Goal: Task Accomplishment & Management: Complete application form

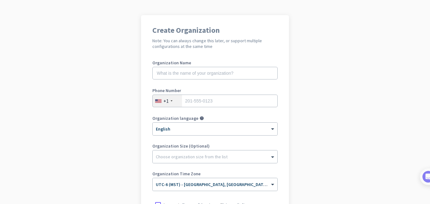
scroll to position [38, 0]
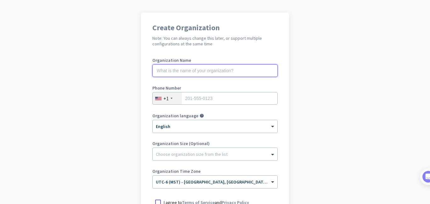
click at [251, 70] on input "text" at bounding box center [214, 70] width 125 height 13
type input "Dharmit Doshi"
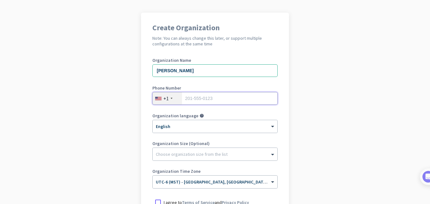
click at [215, 96] on input "tel" at bounding box center [214, 98] width 125 height 13
click at [170, 97] on div "+1" at bounding box center [167, 98] width 29 height 12
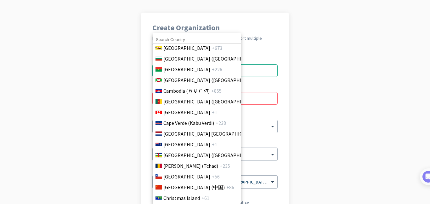
scroll to position [400, 0]
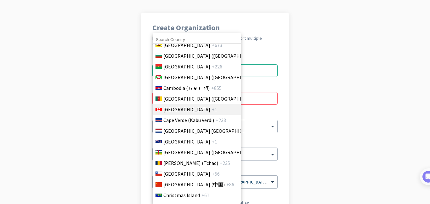
click at [179, 110] on span "Canada" at bounding box center [186, 110] width 47 height 8
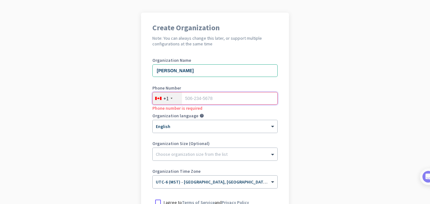
click at [228, 100] on input "tel" at bounding box center [214, 98] width 125 height 13
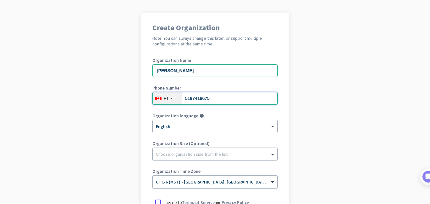
type input "5197416675"
click at [350, 119] on app-onboarding-organization "Create Organization Note: You can always change this later, or support multiple…" at bounding box center [215, 149] width 430 height 273
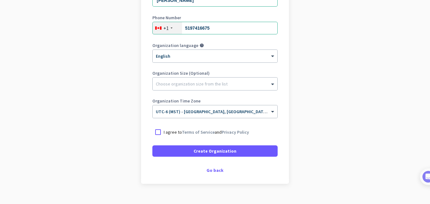
scroll to position [111, 0]
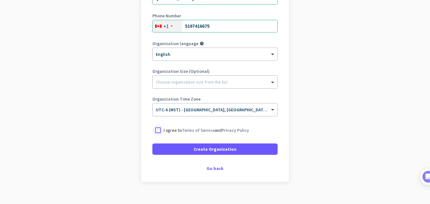
click at [158, 131] on div at bounding box center [157, 129] width 11 height 11
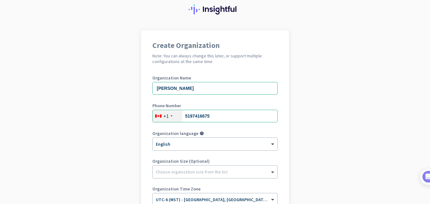
scroll to position [0, 0]
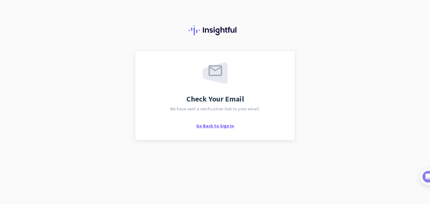
click at [218, 125] on span "Go Back to Sign In" at bounding box center [215, 126] width 38 height 6
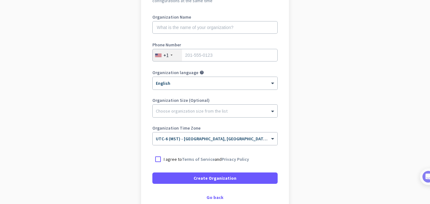
scroll to position [82, 0]
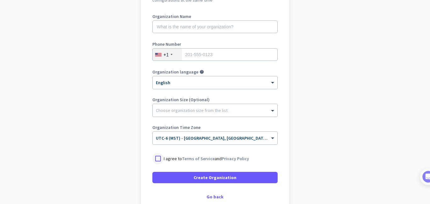
click at [158, 157] on div at bounding box center [157, 158] width 11 height 11
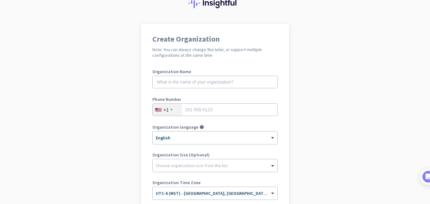
scroll to position [27, 0]
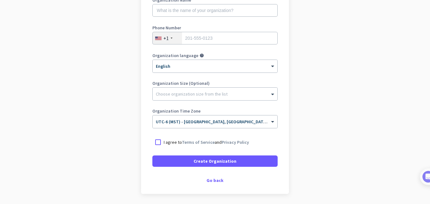
scroll to position [120, 0]
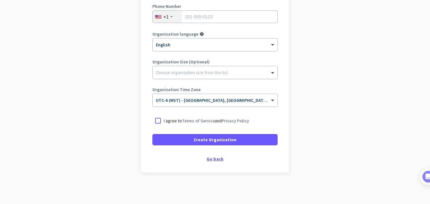
click at [216, 159] on div "Go back" at bounding box center [214, 159] width 125 height 4
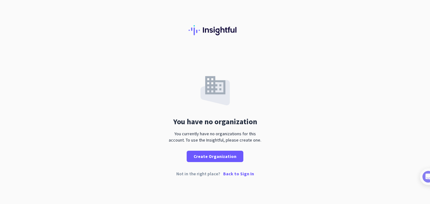
click at [248, 174] on p "Back to Sign In" at bounding box center [238, 173] width 31 height 4
